Goal: Information Seeking & Learning: Learn about a topic

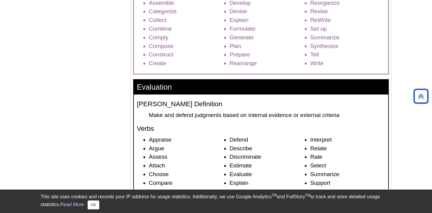
scroll to position [226, 0]
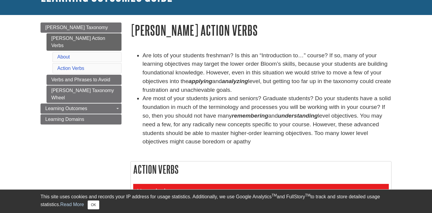
scroll to position [44, 0]
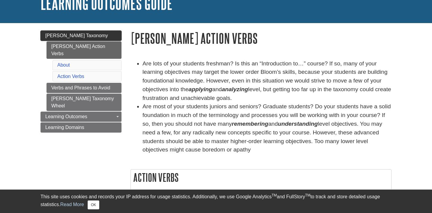
click at [81, 34] on span "[PERSON_NAME] Taxonomy" at bounding box center [76, 35] width 63 height 5
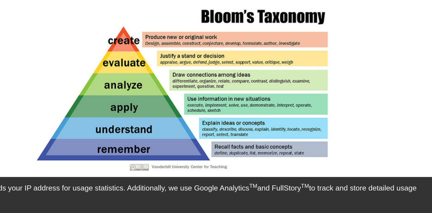
scroll to position [111, 0]
